Goal: Task Accomplishment & Management: Complete application form

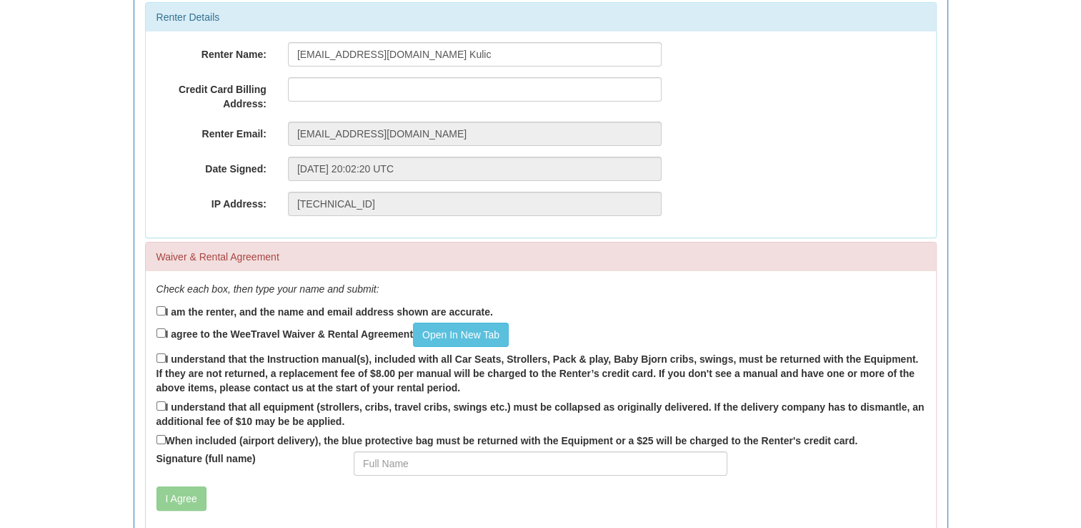
scroll to position [180, 0]
click at [469, 342] on link "Open In New Tab" at bounding box center [461, 336] width 96 height 24
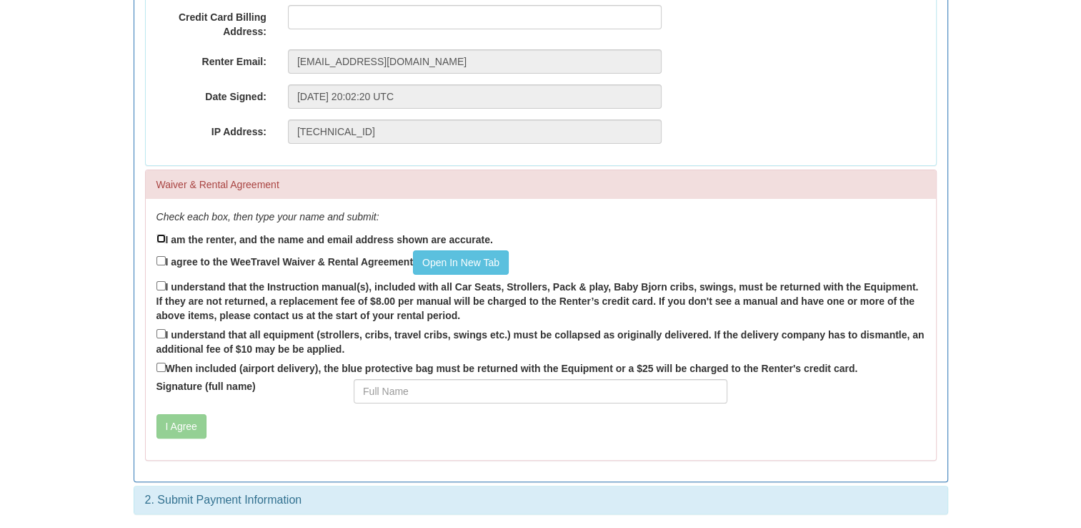
click at [162, 238] on input "I am the renter, and the name and email address shown are accurate." at bounding box center [161, 238] width 9 height 9
checkbox input "true"
click at [163, 263] on input "I agree to the WeeTravel Waiver & Rental Agreement Open In [GEOGRAPHIC_DATA]" at bounding box center [161, 260] width 9 height 9
checkbox input "true"
click at [162, 285] on input "I understand that the Instruction manual(s), included with all Car Seats, Strol…" at bounding box center [161, 285] width 9 height 9
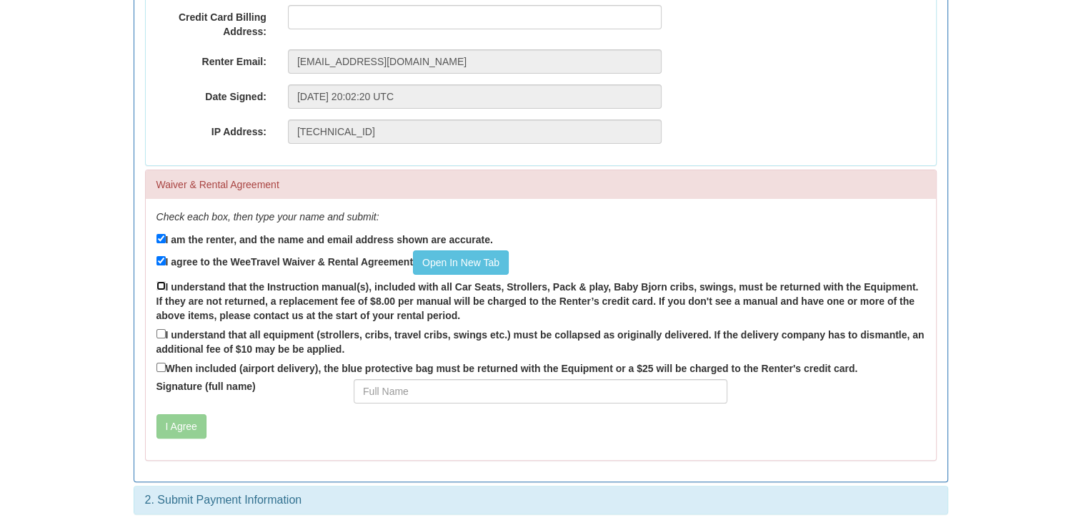
checkbox input "true"
click at [157, 335] on input "I understand that all equipment (strollers, cribs, travel cribs, swings etc.) m…" at bounding box center [161, 333] width 9 height 9
checkbox input "true"
click at [160, 367] on input "When included (airport delivery), the blue protective bag must be returned with…" at bounding box center [161, 366] width 9 height 9
checkbox input "true"
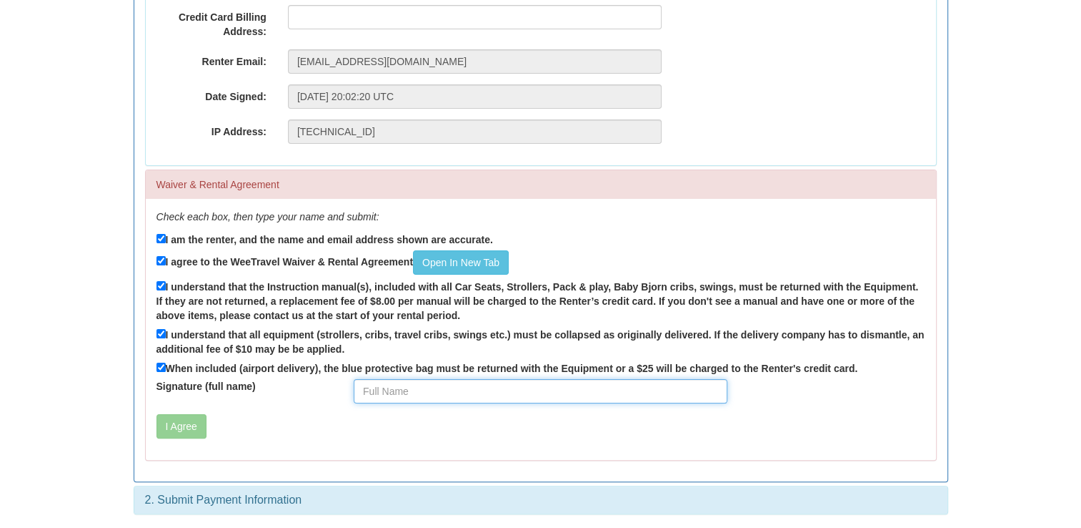
click at [419, 387] on input "Signature (full name)" at bounding box center [541, 391] width 374 height 24
type input "Elpida Gitsidis"
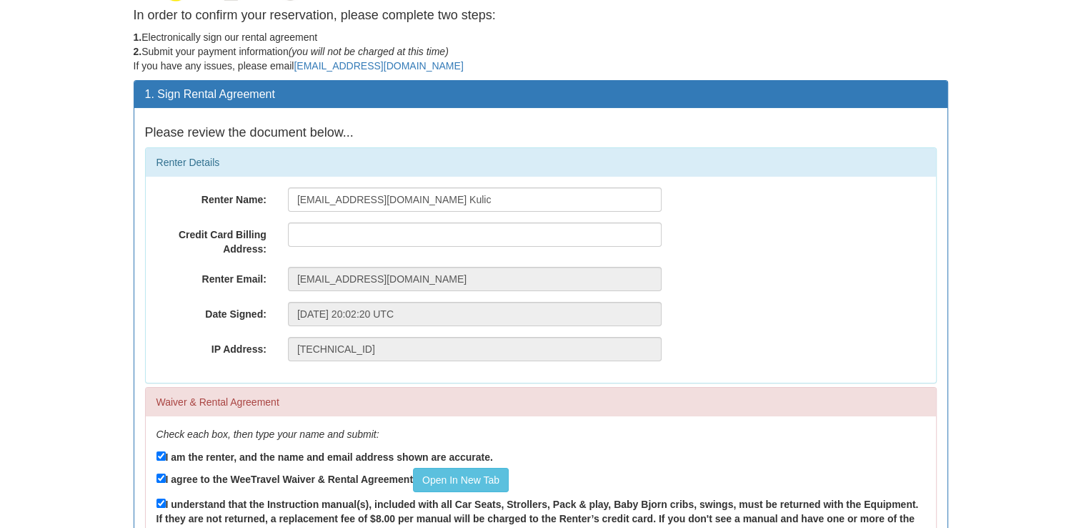
scroll to position [0, 0]
